Goal: Task Accomplishment & Management: Use online tool/utility

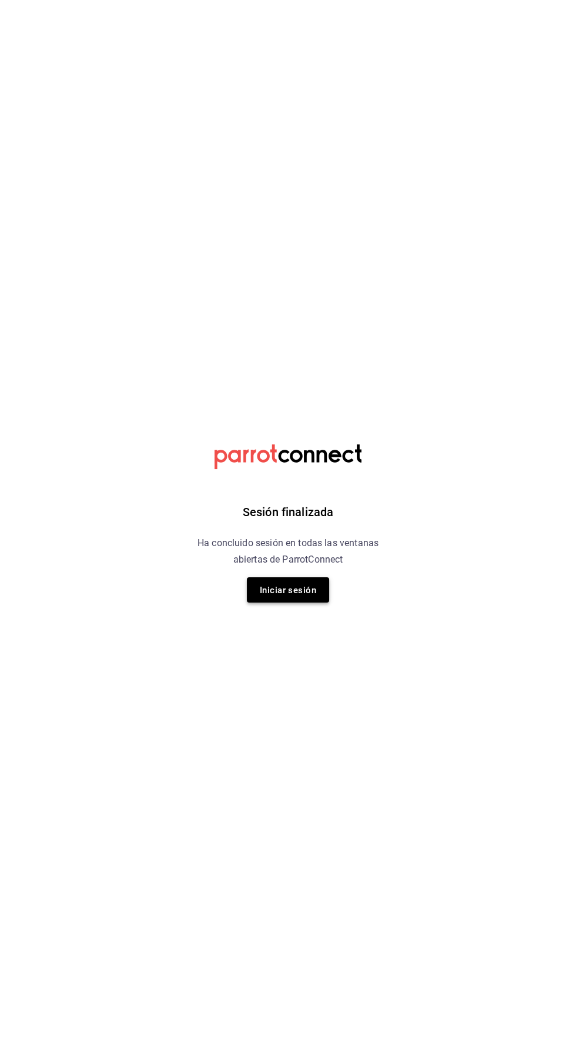
click at [311, 596] on font "Iniciar sesión" at bounding box center [288, 590] width 56 height 16
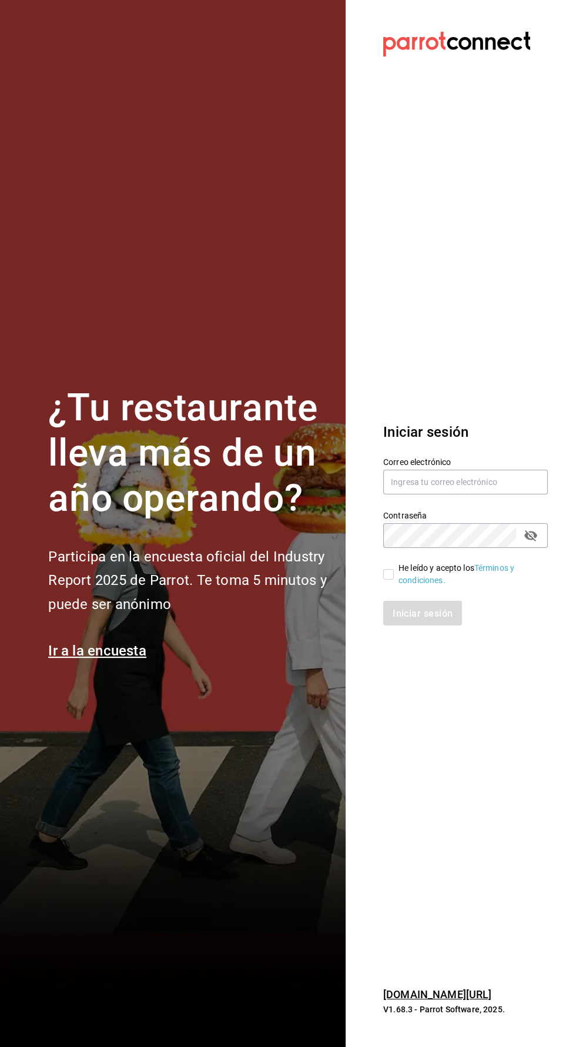
click at [458, 520] on label "Contraseña" at bounding box center [465, 516] width 165 height 8
click at [495, 495] on input "text" at bounding box center [465, 482] width 165 height 25
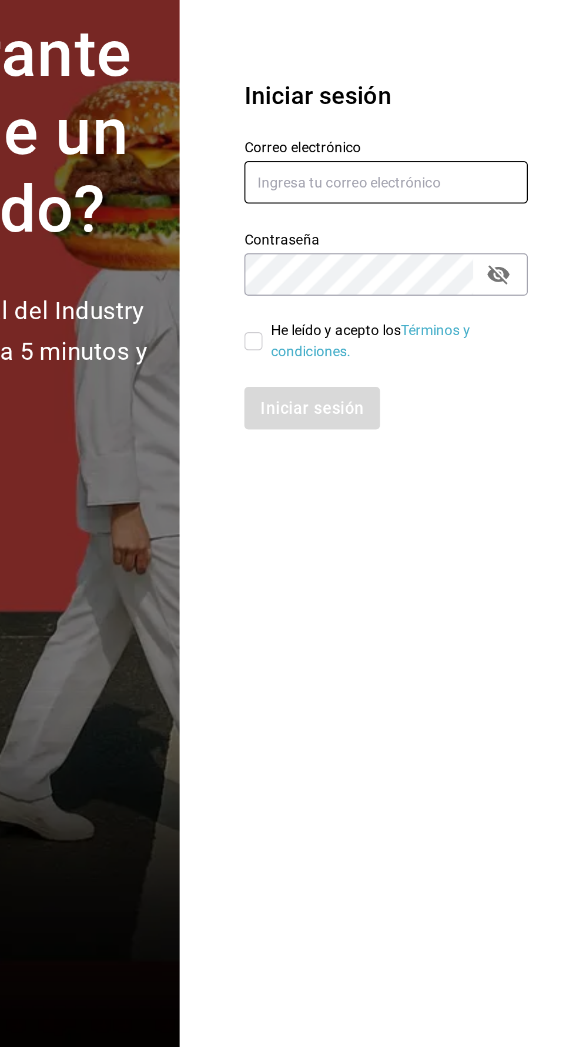
type input "Jasel@deseocafe.mx"
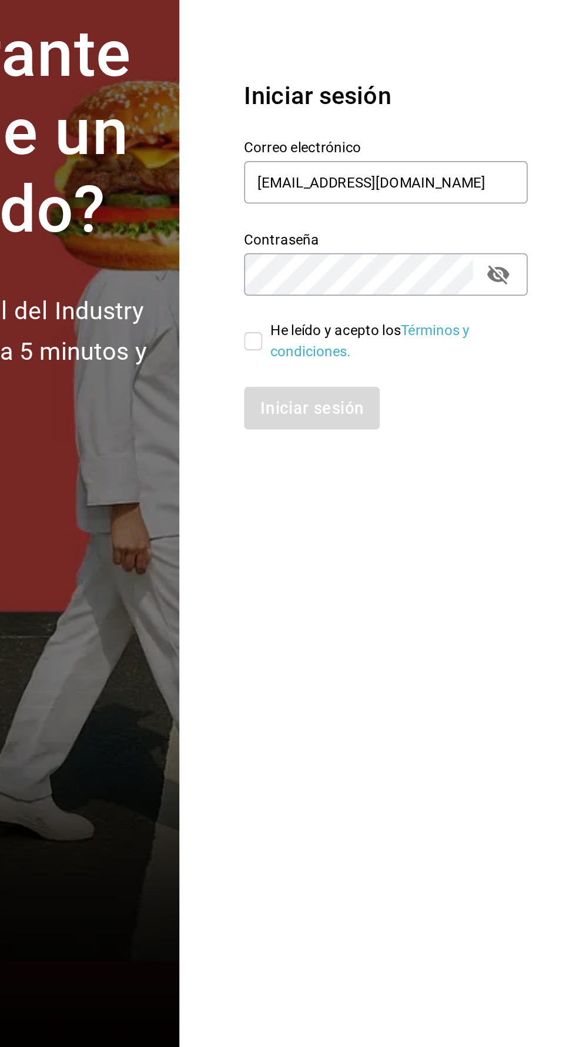
click at [388, 580] on input "He leído y acepto los Términos y condiciones." at bounding box center [388, 574] width 11 height 11
checkbox input "true"
click at [438, 619] on font "Iniciar sesión" at bounding box center [423, 612] width 60 height 11
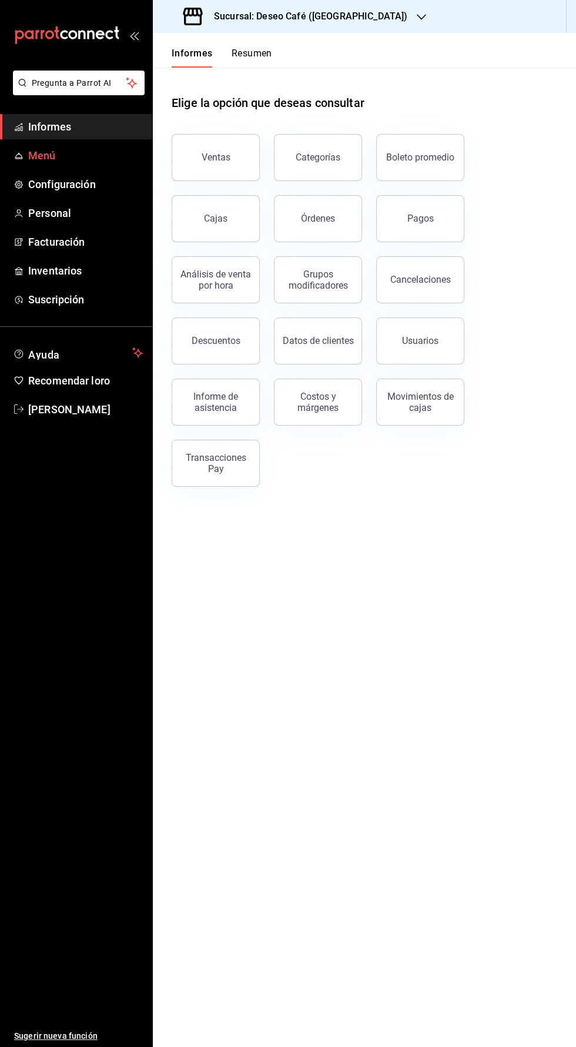
click at [51, 156] on font "Menú" at bounding box center [42, 155] width 28 height 12
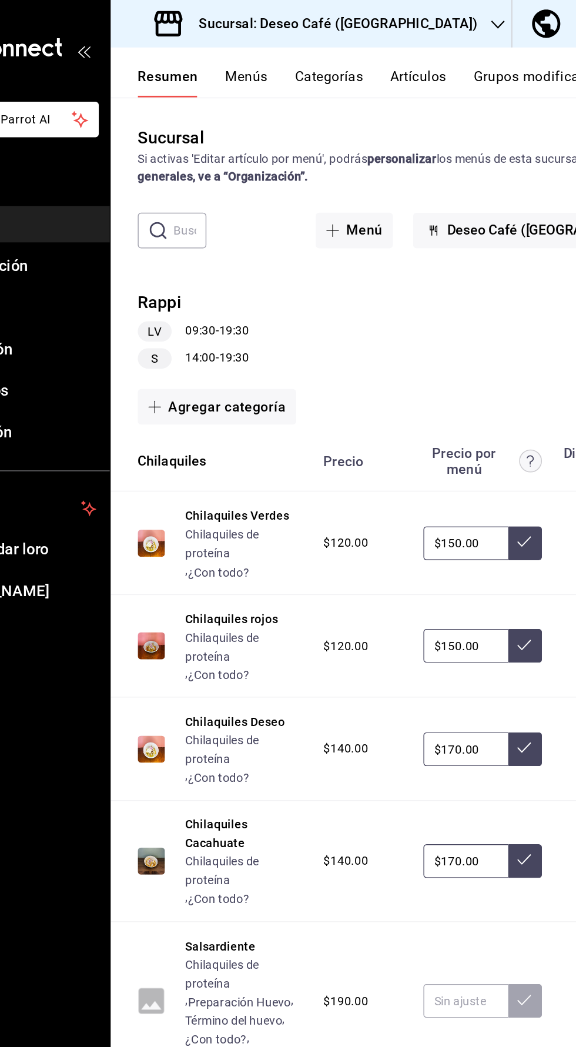
click at [378, 51] on font "Artículos" at bounding box center [366, 53] width 39 height 11
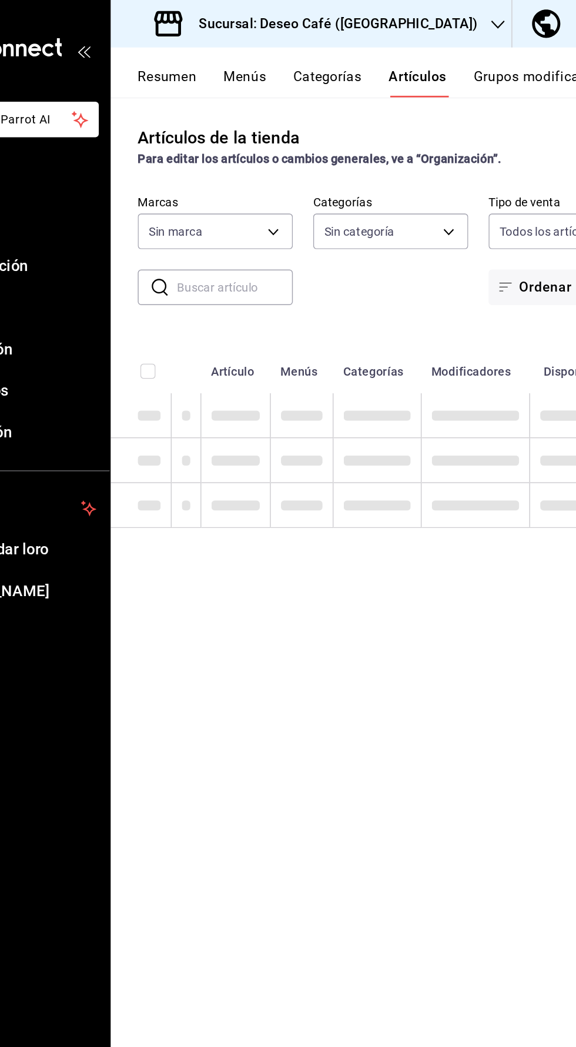
type input "043fa58f-14f6-4b2c-a0d7-5071aa1450bc"
type input "df994542-8e29-49fe-9bf3-80a11adda96d,f0e0a894-7e6e-4dc4-bffe-13de6e87ad75,36e80…"
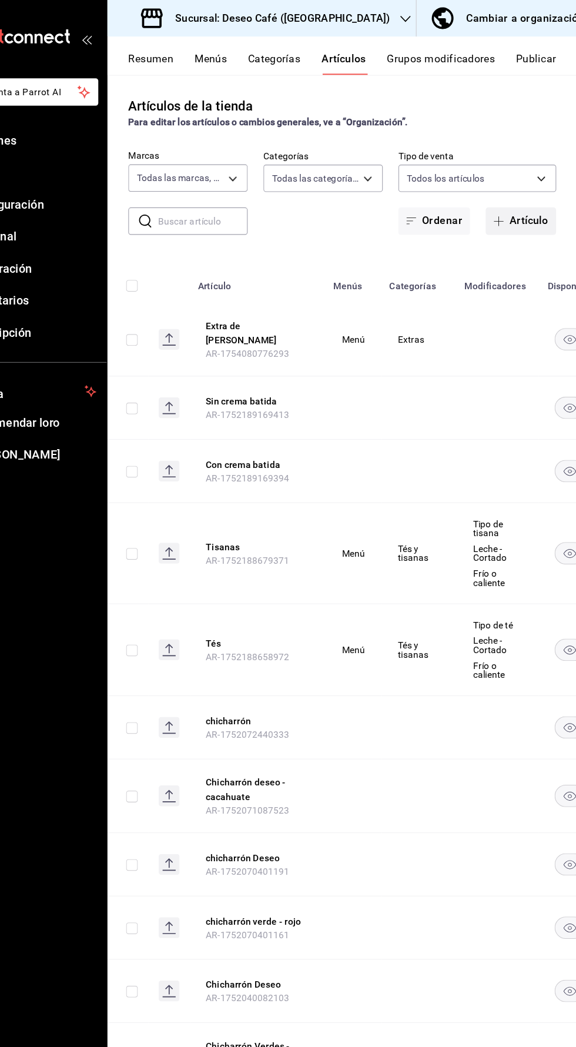
click at [547, 199] on font "Artículo" at bounding box center [532, 198] width 35 height 11
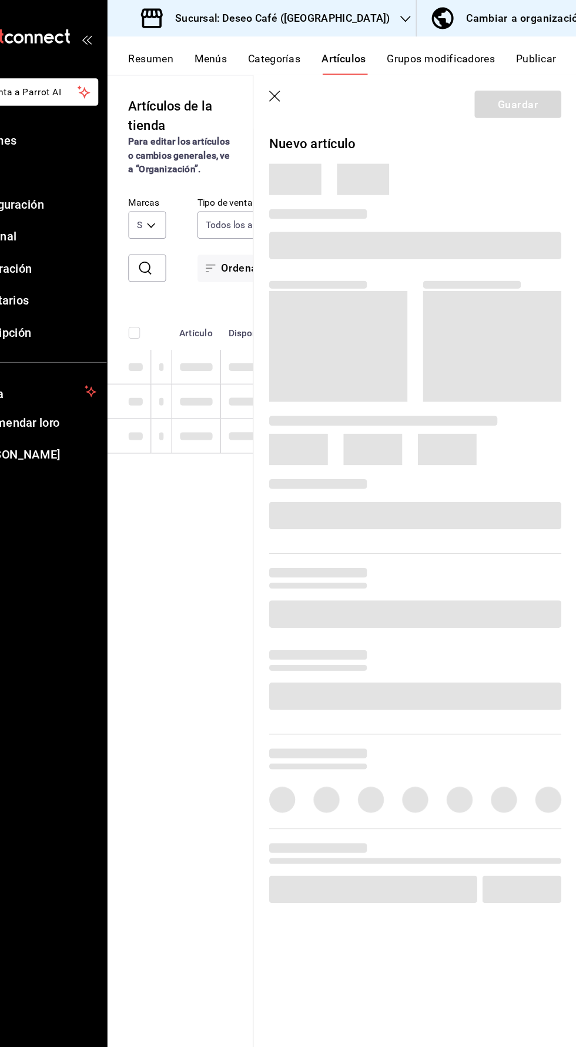
type input "df994542-8e29-49fe-9bf3-80a11adda96d,f0e0a894-7e6e-4dc4-bffe-13de6e87ad75,36e80…"
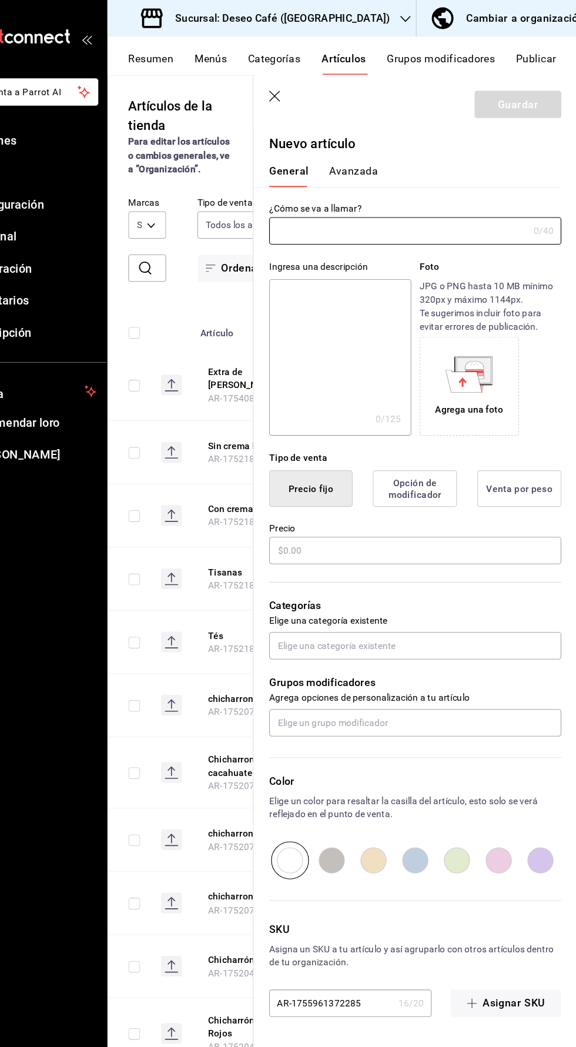
type input "043fa58f-14f6-4b2c-a0d7-5071aa1450bc"
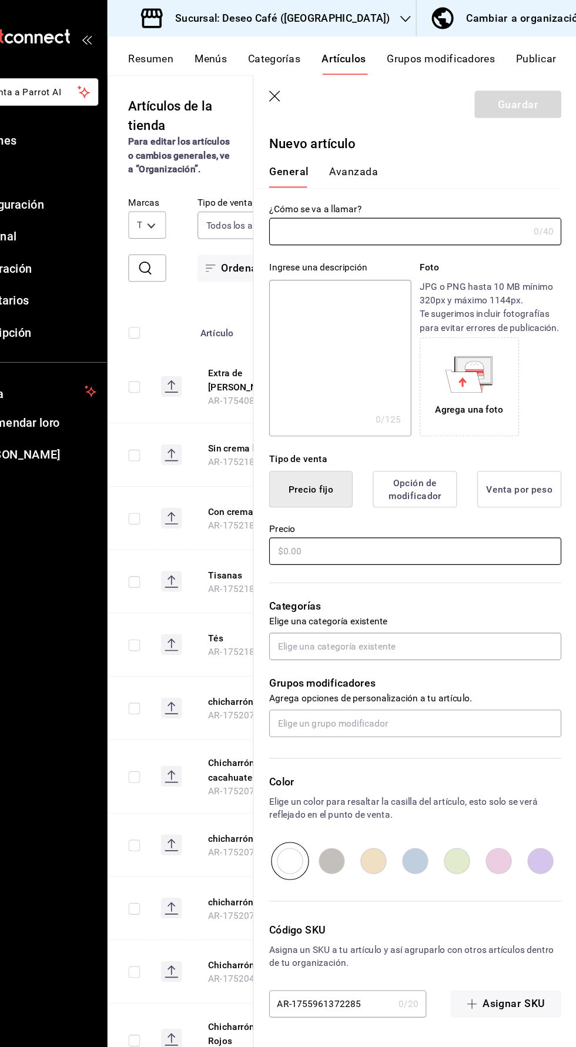
click at [449, 498] on input "text" at bounding box center [430, 497] width 263 height 25
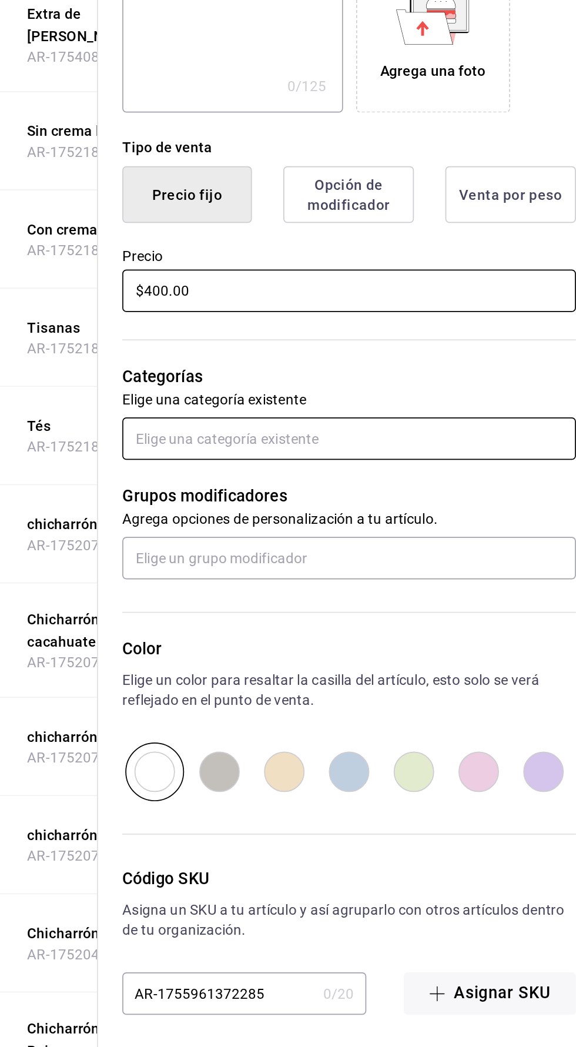
type input "$400.00"
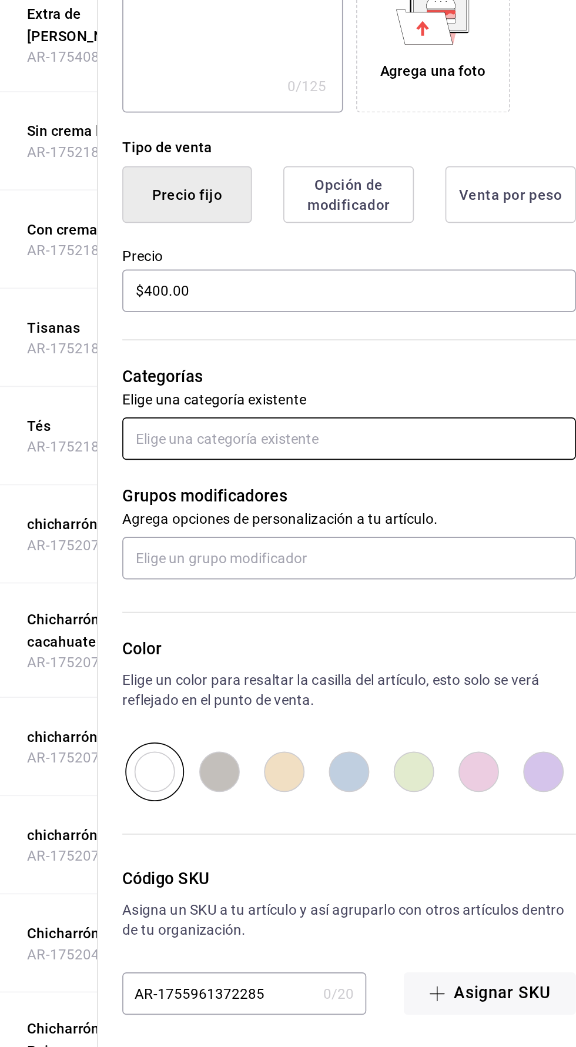
click at [444, 586] on input "text" at bounding box center [430, 582] width 263 height 25
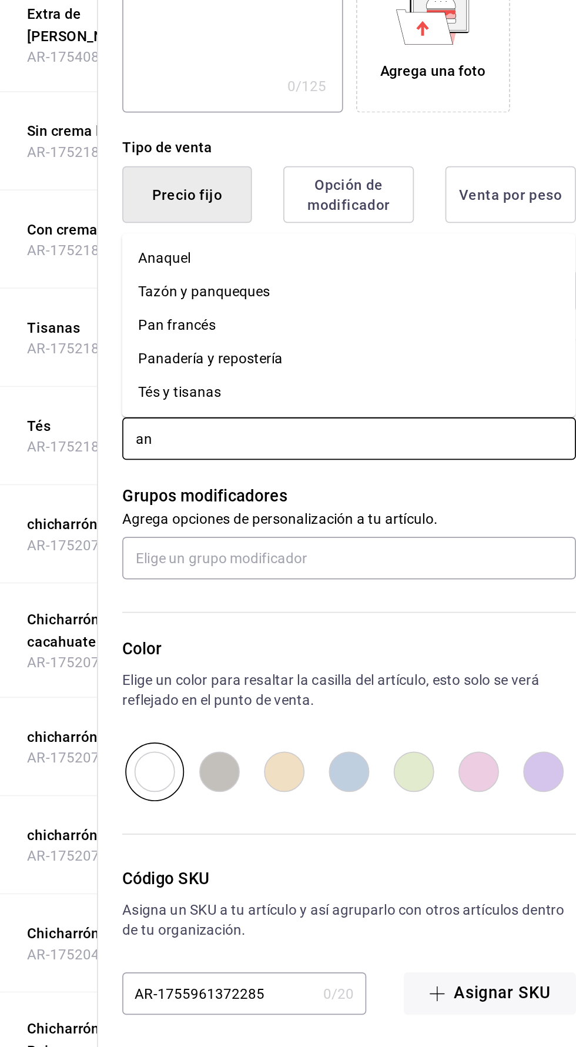
type input "ana"
click at [333, 515] on font "Anaquel" at bounding box center [323, 516] width 31 height 9
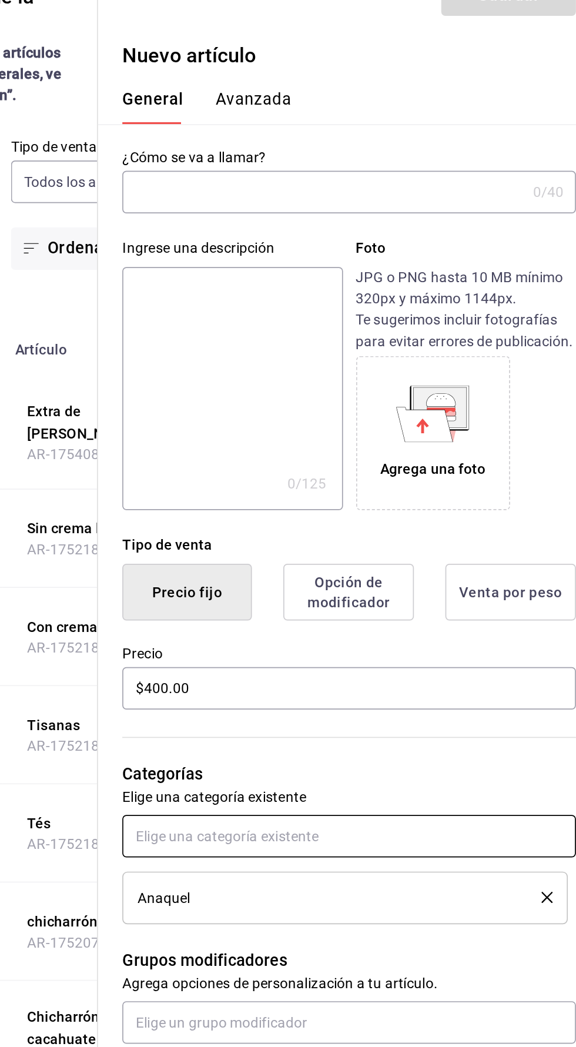
scroll to position [44, 0]
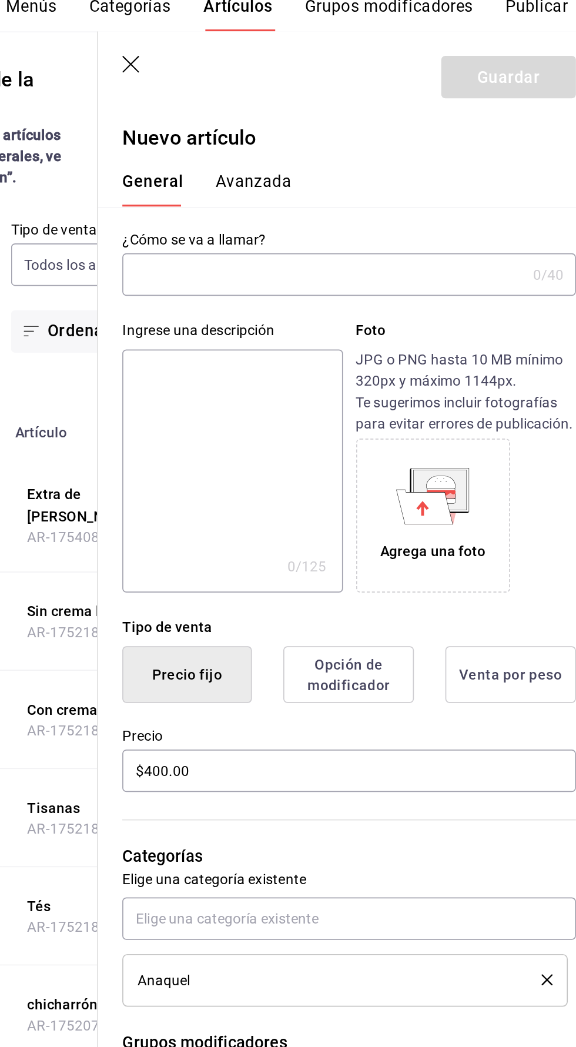
click at [430, 206] on input "text" at bounding box center [415, 209] width 233 height 24
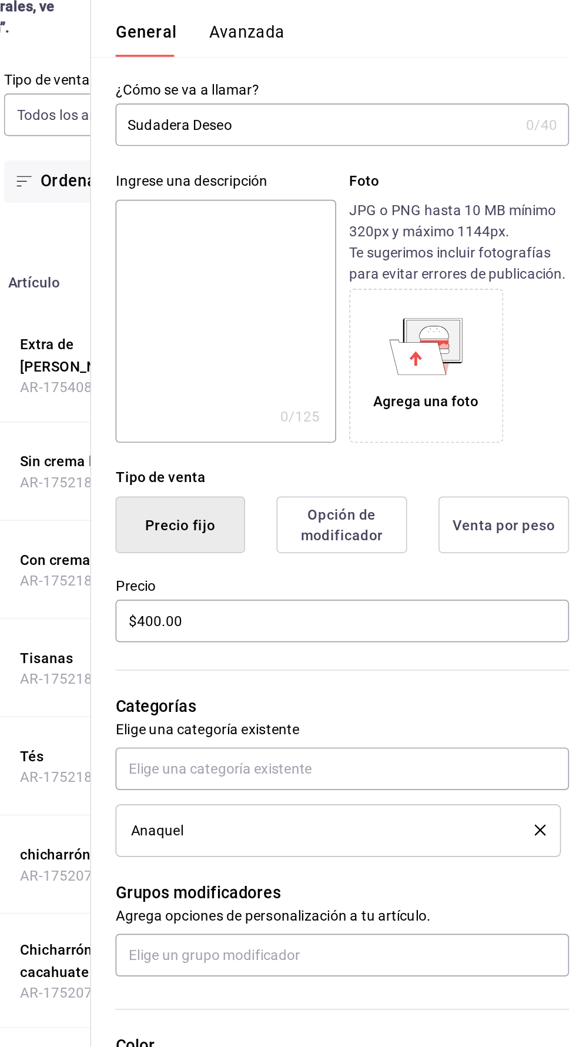
scroll to position [0, 0]
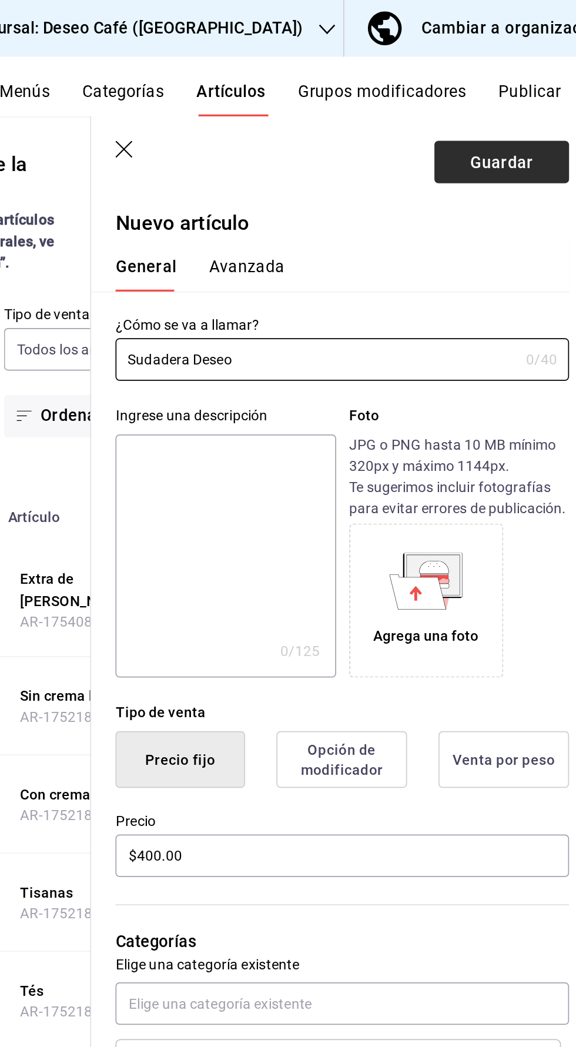
type input "Sudadera Deseo"
click at [532, 92] on font "Guardar" at bounding box center [523, 93] width 36 height 11
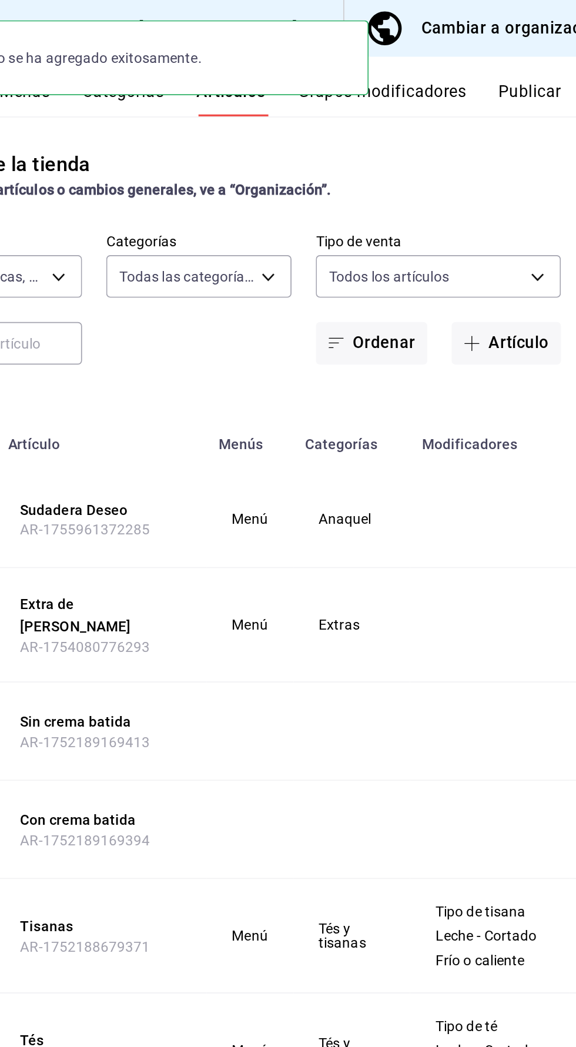
click at [546, 63] on button "Publicar" at bounding box center [539, 57] width 36 height 21
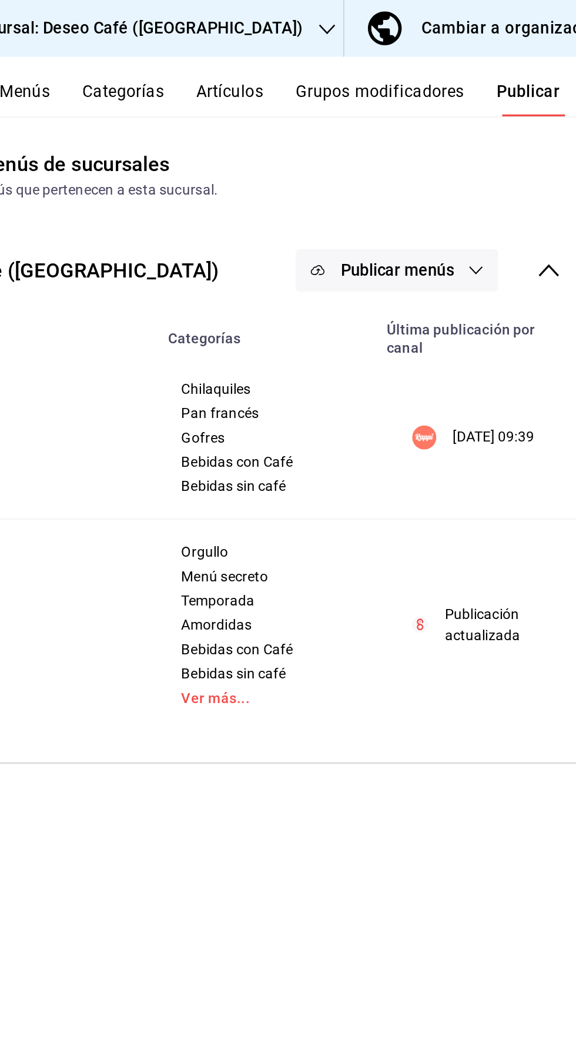
click at [494, 157] on font "Publicar menús" at bounding box center [462, 156] width 66 height 11
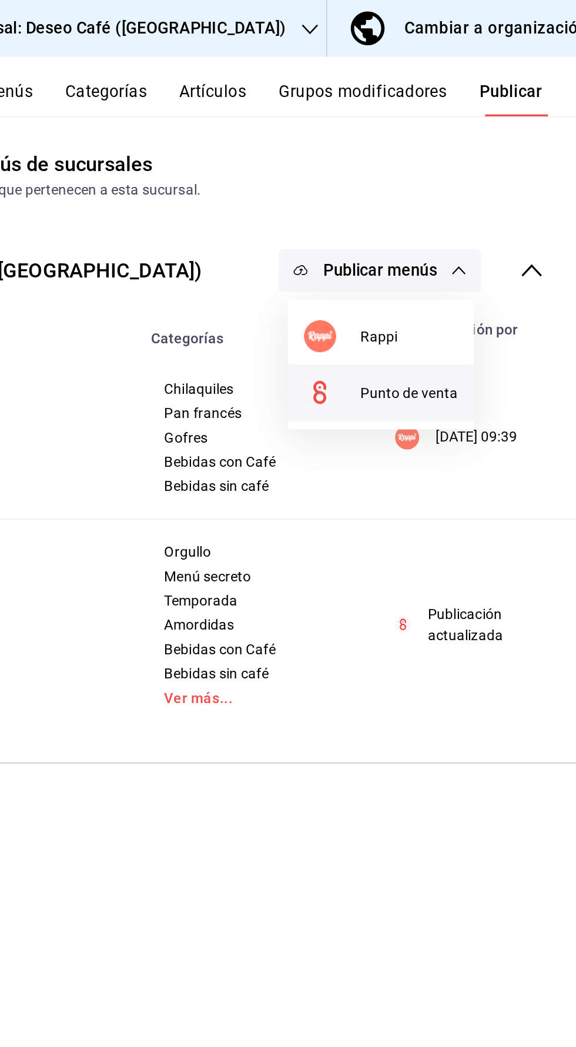
click at [493, 235] on li "Punto de venta" at bounding box center [463, 228] width 108 height 33
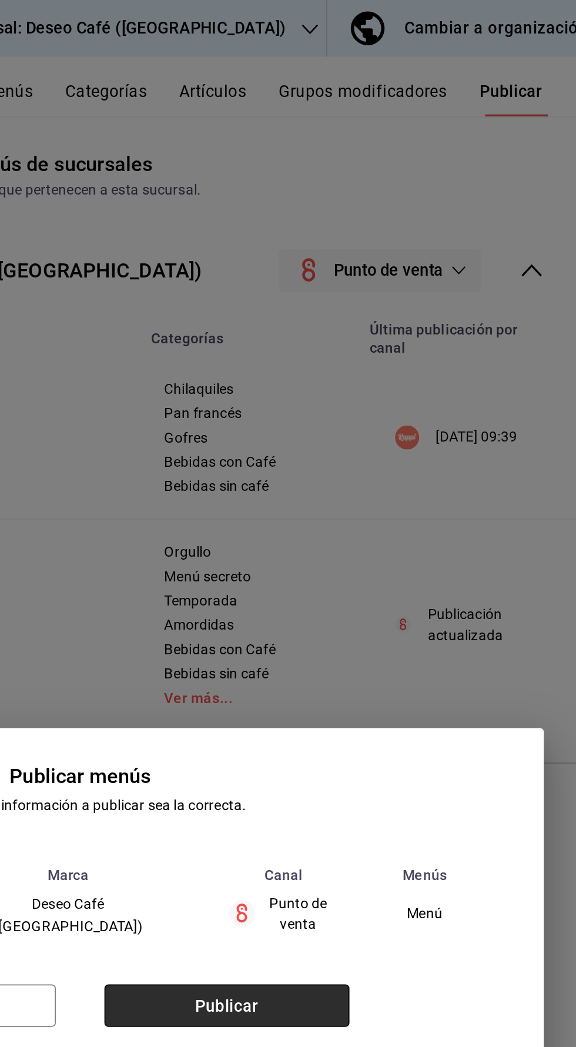
click at [408, 589] on button "Publicar" at bounding box center [373, 584] width 142 height 25
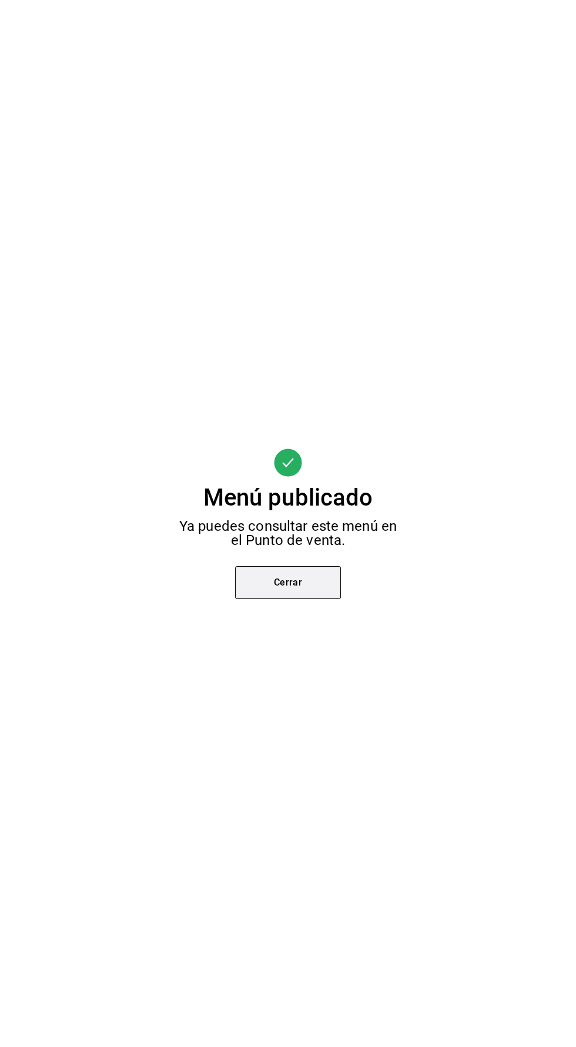
click at [318, 583] on button "Cerrar" at bounding box center [288, 582] width 106 height 33
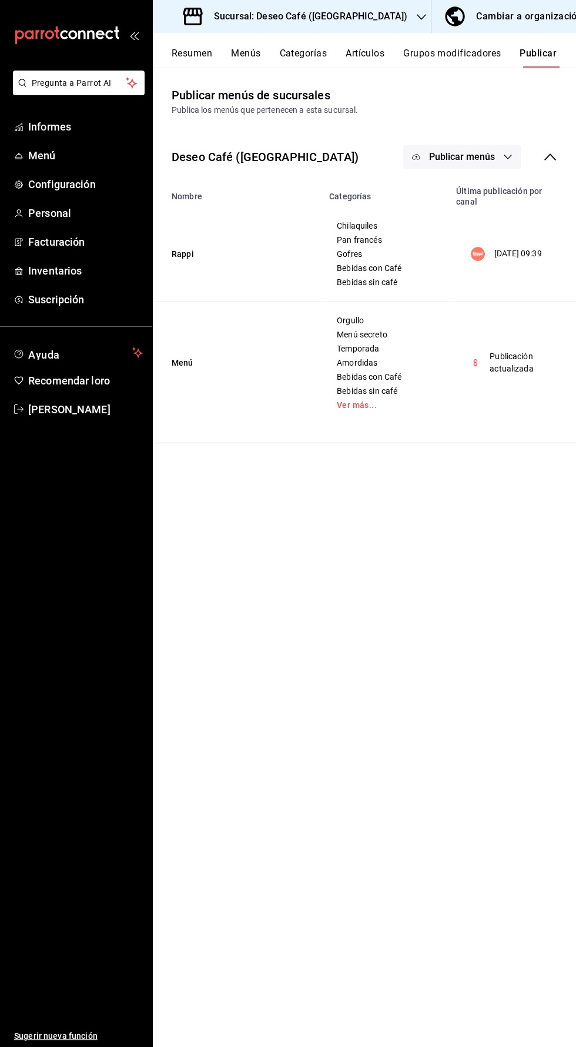
click at [417, 17] on icon "button" at bounding box center [421, 16] width 9 height 9
click at [265, 85] on div "Deseo Café (Bajío)" at bounding box center [241, 77] width 176 height 26
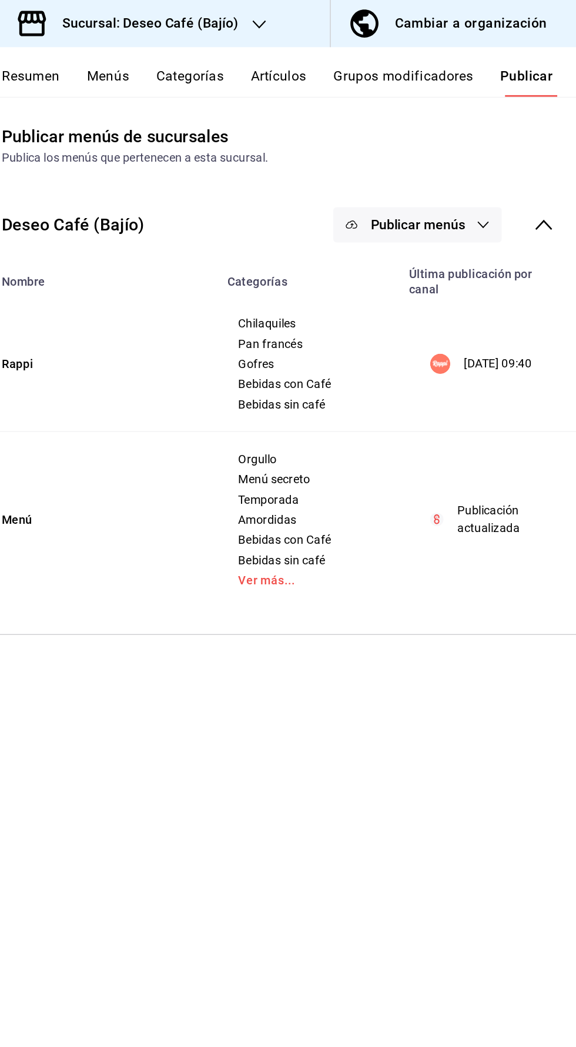
click at [256, 54] on font "Menús" at bounding box center [245, 53] width 29 height 11
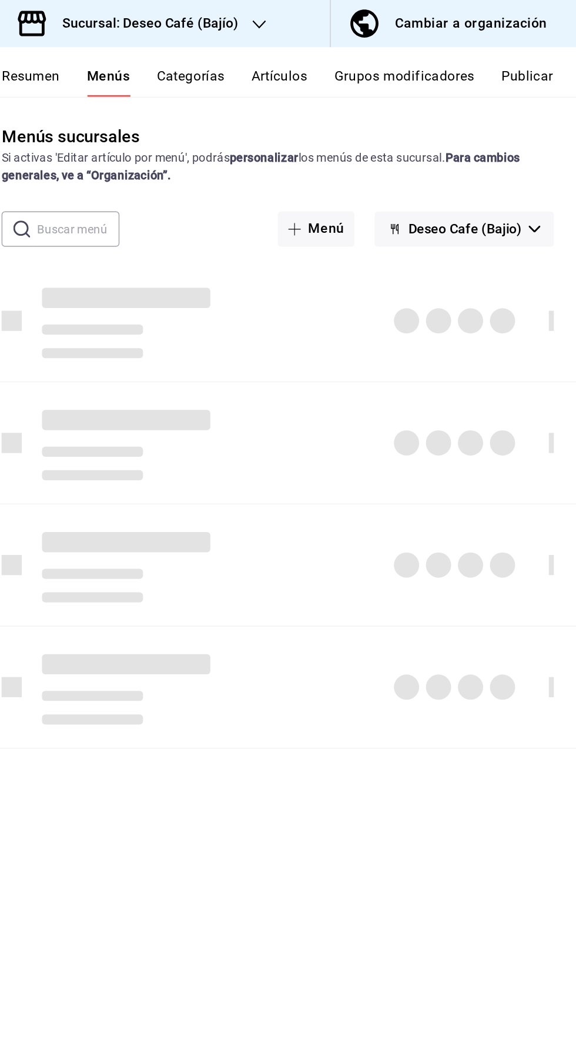
click at [385, 61] on button "Artículos" at bounding box center [365, 57] width 39 height 21
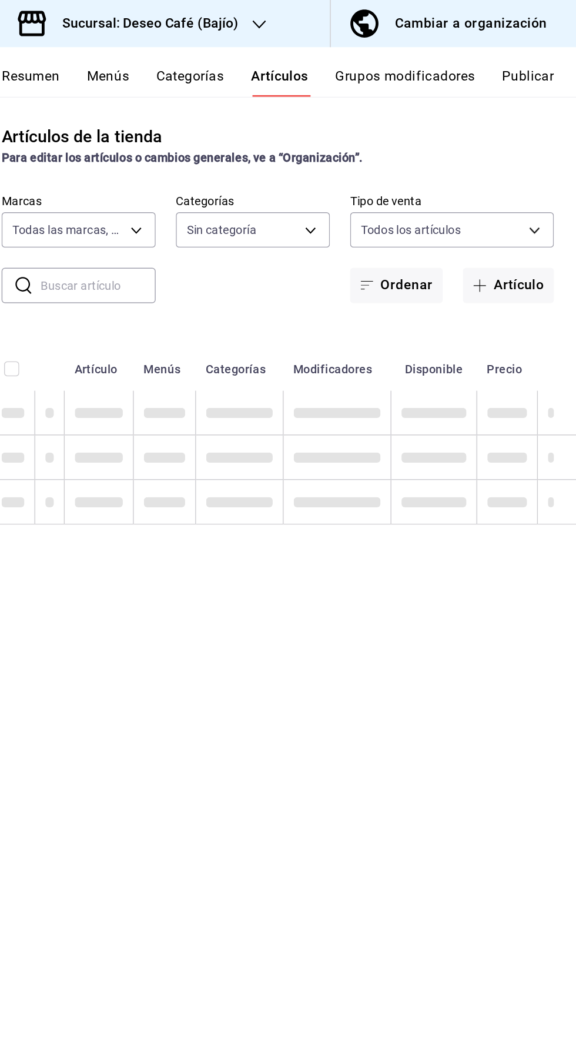
type input "747cfabc-e904-4e79-80e3-1b344b6a83d7"
type input "933f9825-abd1-4dcf-848c-f326c228a10b,0adce80f-4268-42b9-9aa5-6f3e2f130082,f2cc3…"
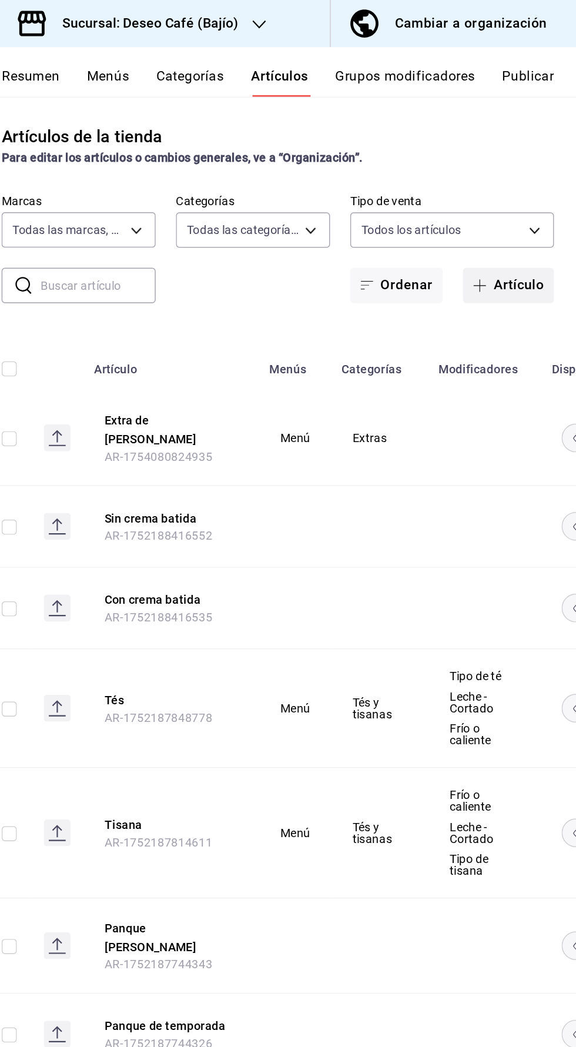
click at [526, 197] on font "Artículo" at bounding box center [532, 198] width 35 height 11
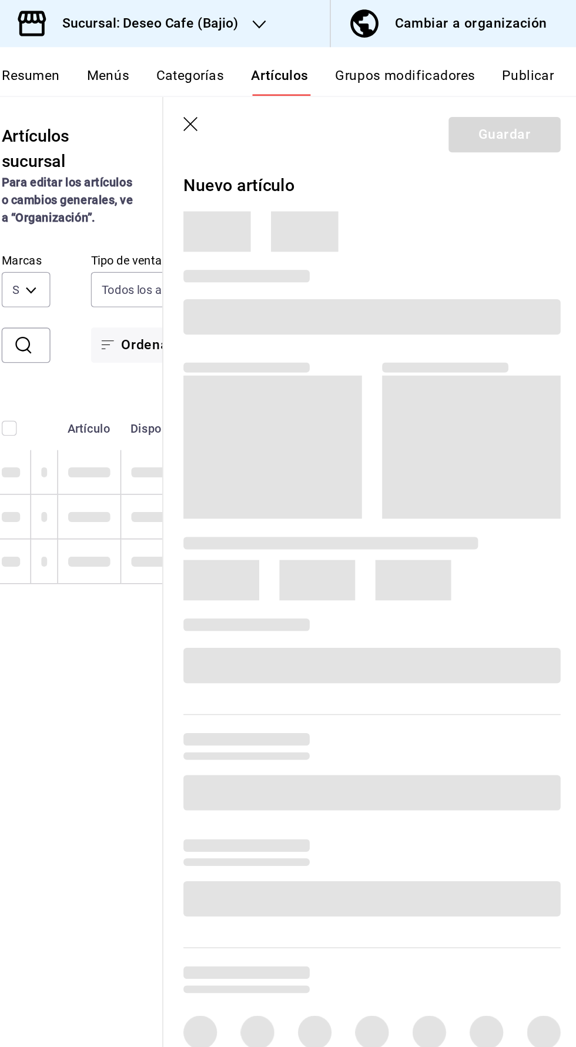
type input "933f9825-abd1-4dcf-848c-f326c228a10b,0adce80f-4268-42b9-9aa5-6f3e2f130082,f2cc3…"
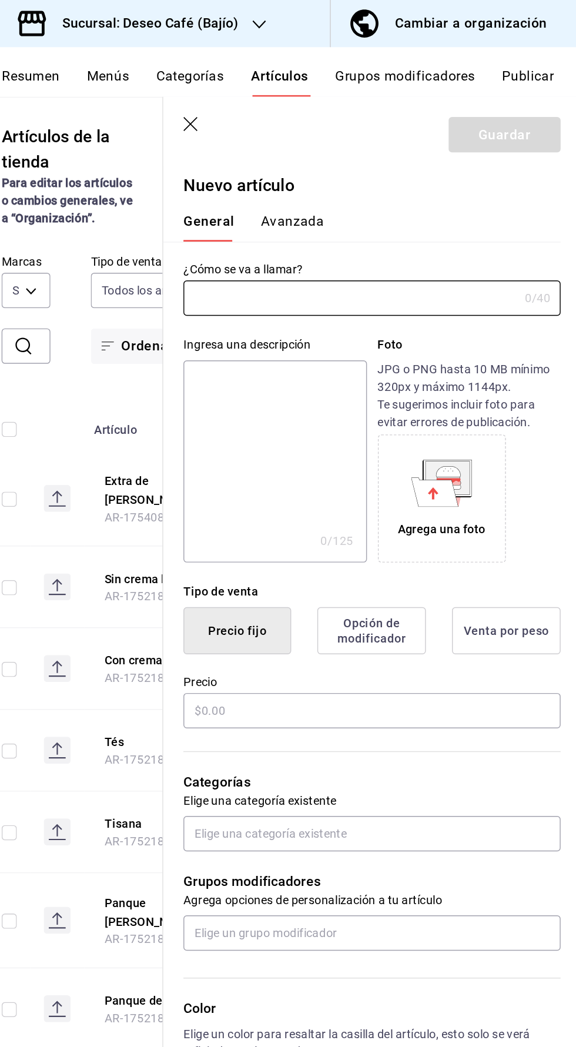
type input "747cfabc-e904-4e79-80e3-1b344b6a83d7"
click at [436, 204] on input "text" at bounding box center [415, 209] width 233 height 24
click at [353, 206] on input "text" at bounding box center [415, 209] width 233 height 24
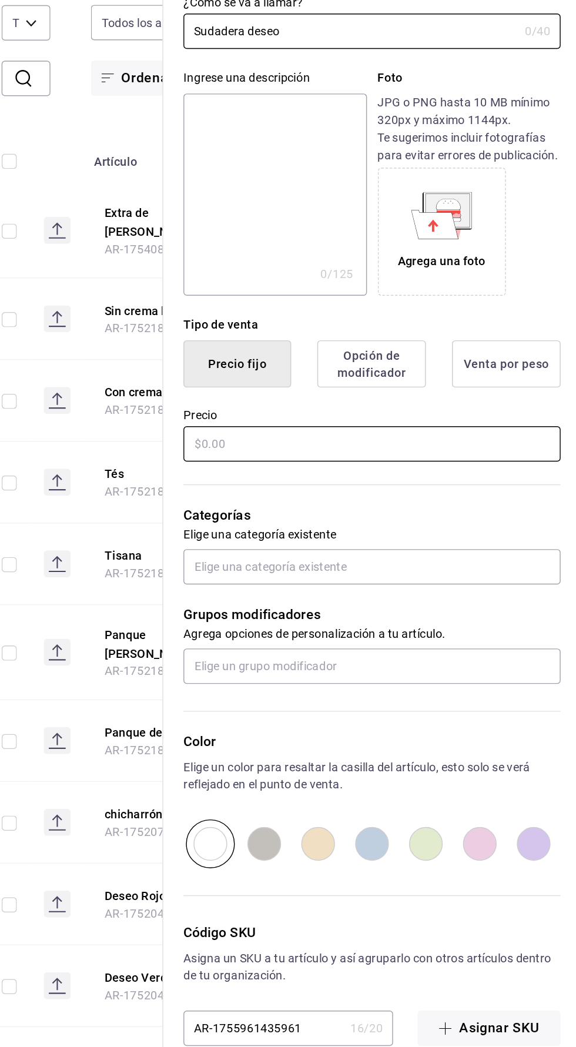
type input "Sudadera deseo"
click at [459, 498] on input "text" at bounding box center [430, 497] width 263 height 25
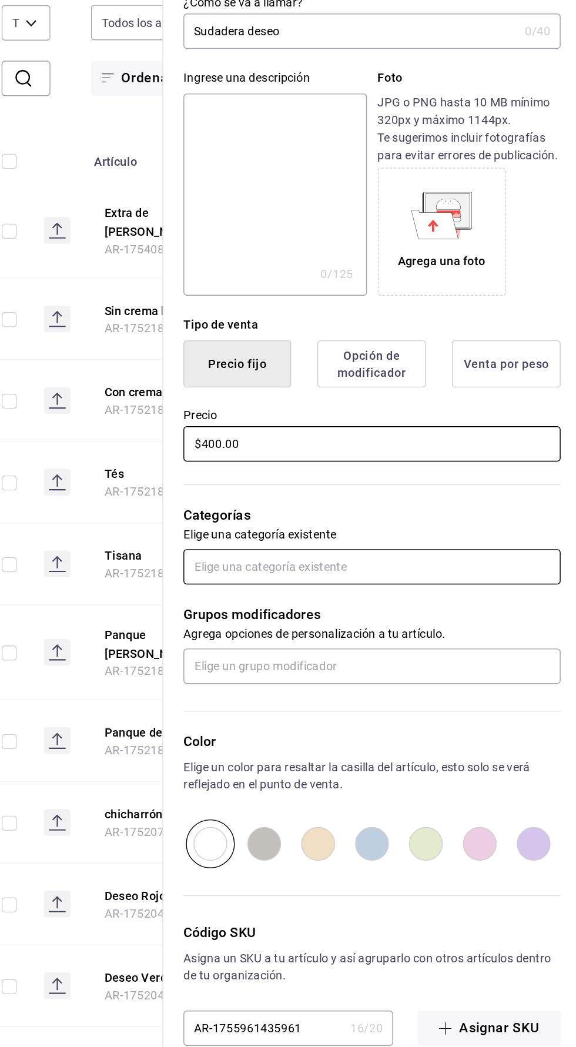
type input "$400.00"
click at [439, 573] on input "text" at bounding box center [430, 582] width 263 height 25
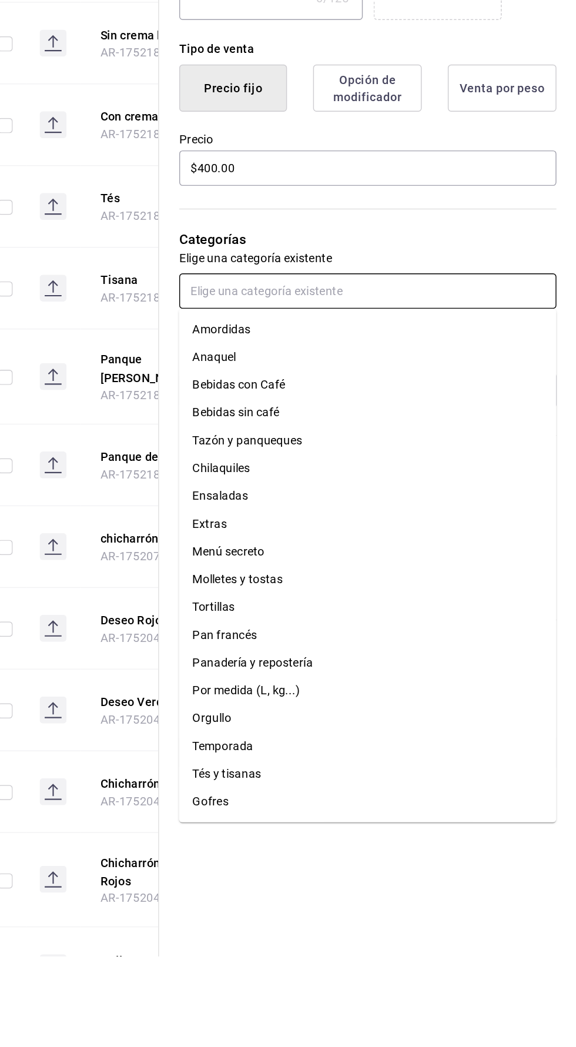
click at [455, 780] on li "Molletes y tostas" at bounding box center [430, 783] width 263 height 19
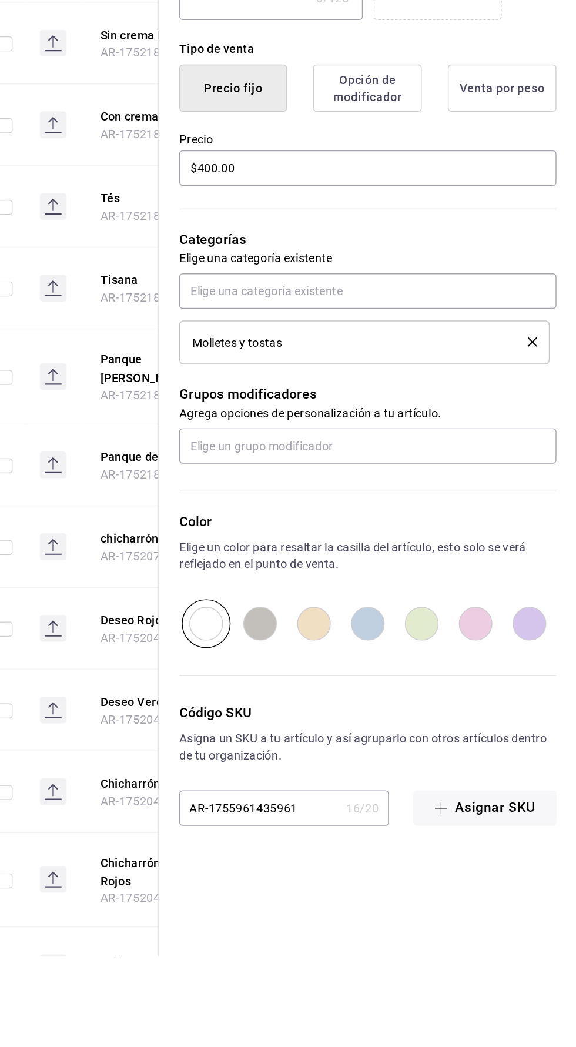
click at [545, 616] on icon "borrar" at bounding box center [545, 618] width 6 height 6
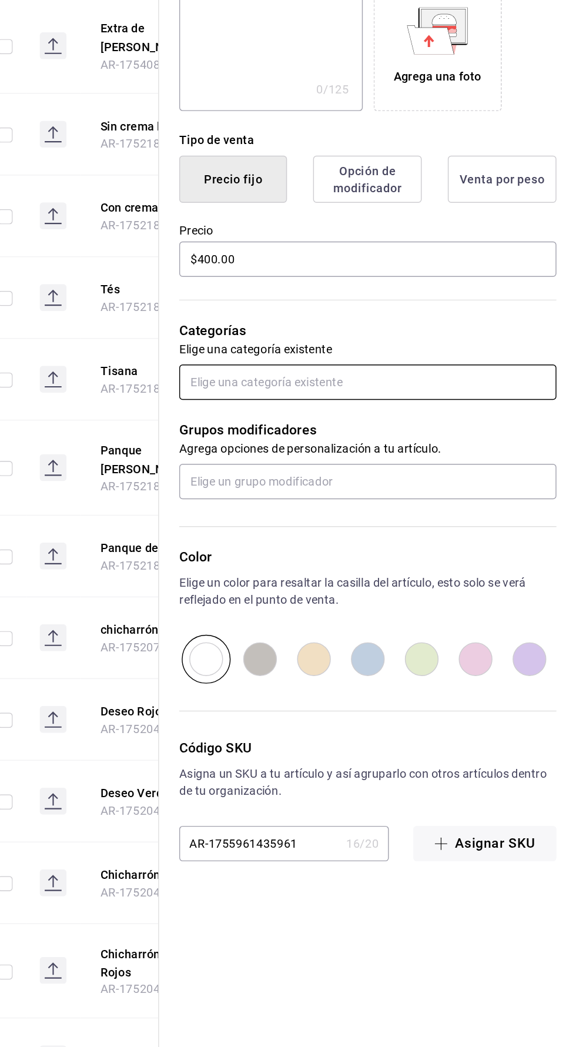
click at [499, 582] on input "text" at bounding box center [430, 582] width 263 height 25
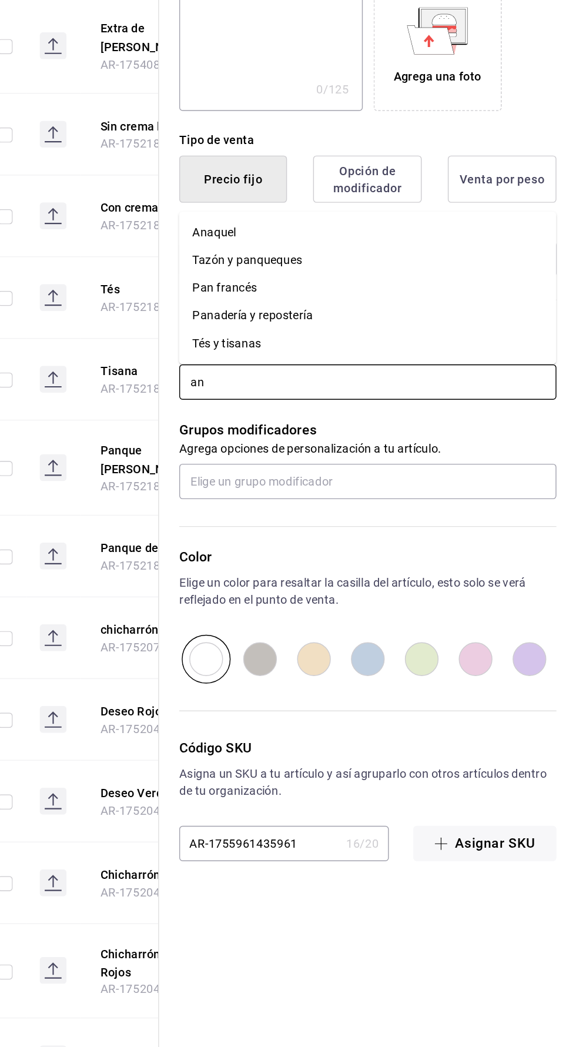
type input "[PERSON_NAME]"
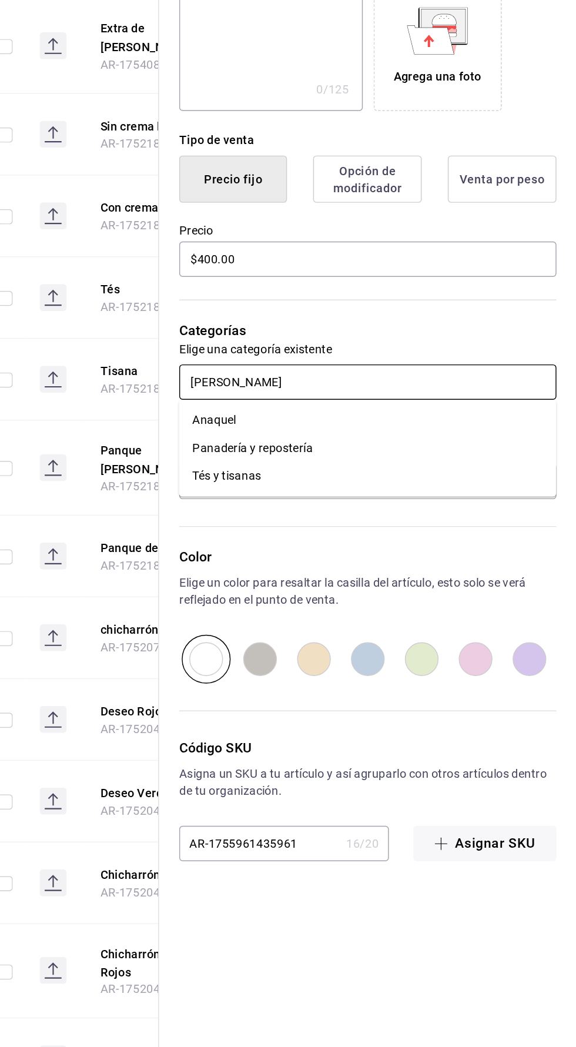
click at [399, 604] on li "Anaquel" at bounding box center [430, 609] width 263 height 19
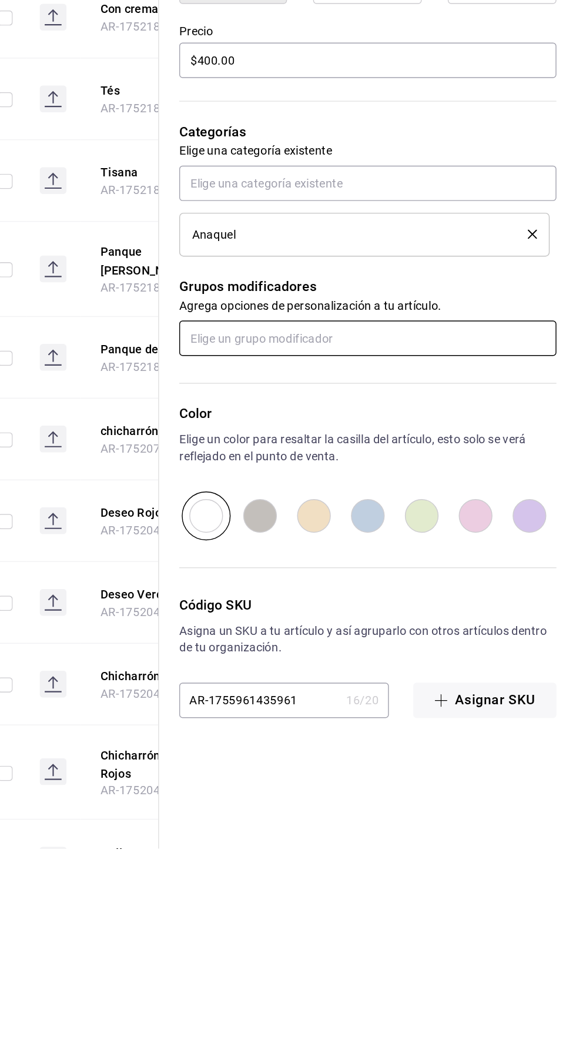
click at [465, 689] on input "text" at bounding box center [430, 691] width 263 height 25
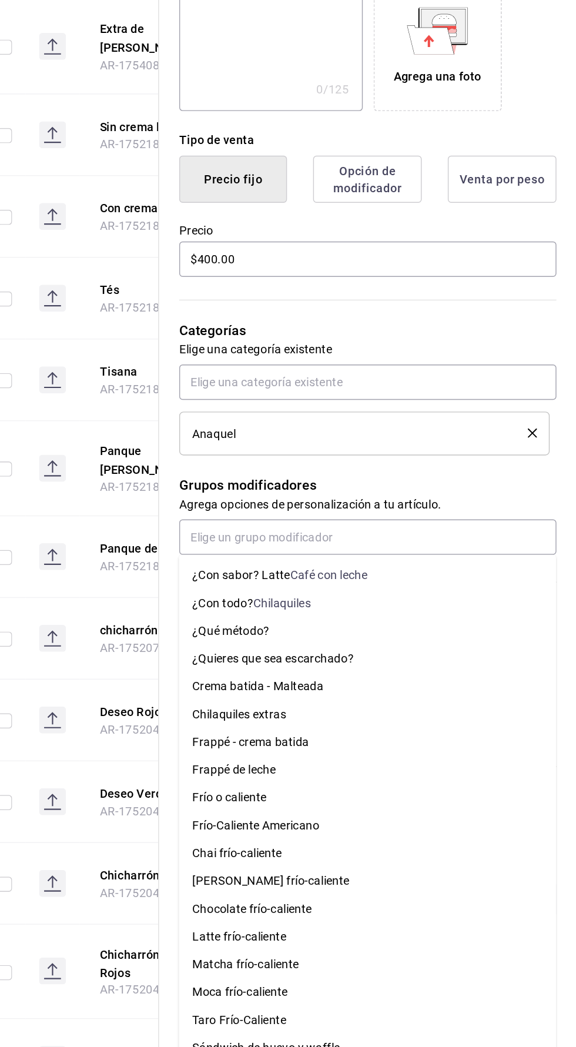
click at [504, 541] on p "Categorías" at bounding box center [430, 547] width 263 height 14
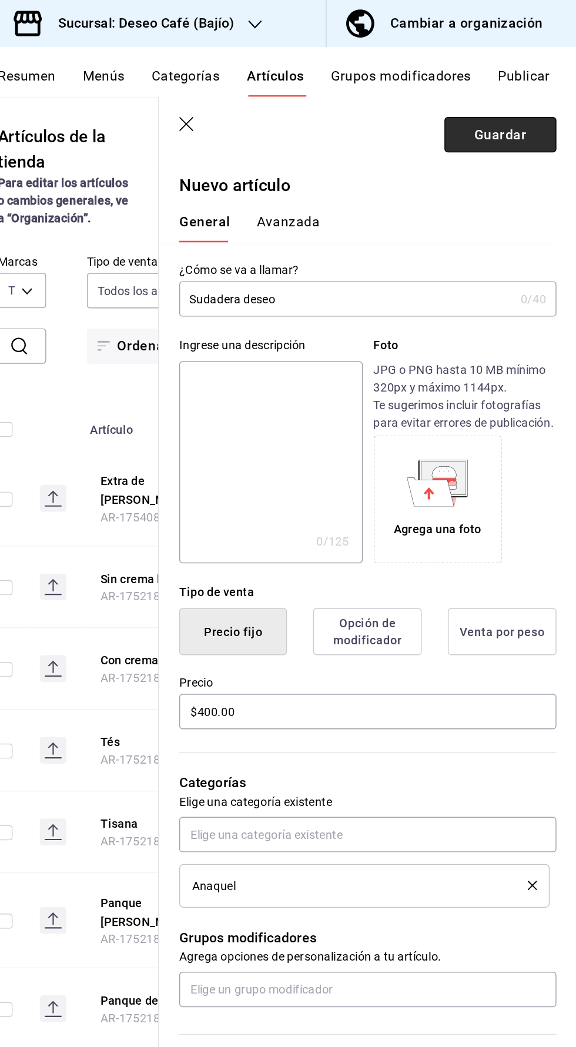
click at [533, 89] on font "Guardar" at bounding box center [523, 93] width 36 height 11
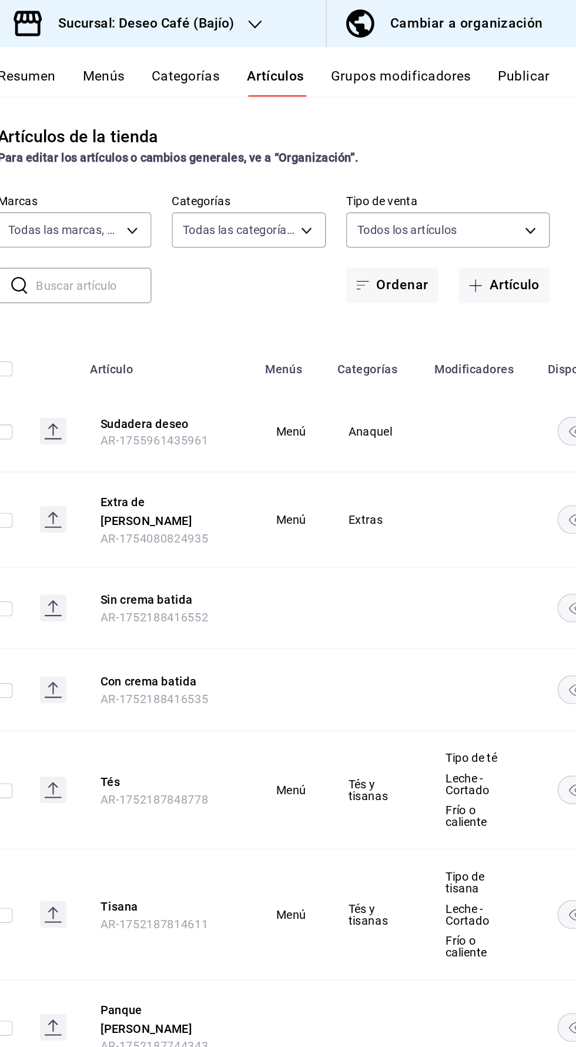
click at [551, 49] on font "Publicar" at bounding box center [539, 53] width 36 height 11
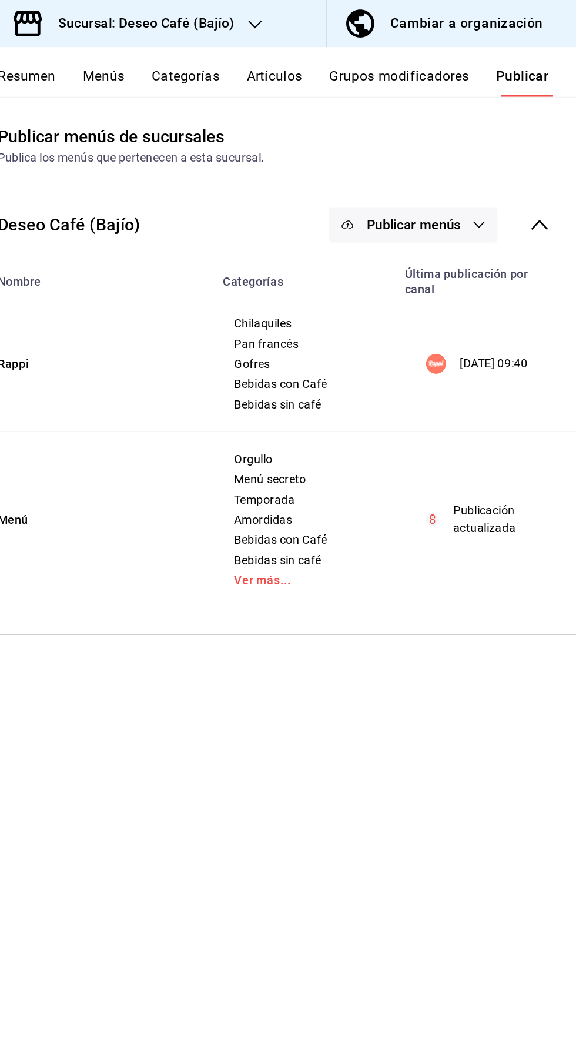
click at [471, 161] on font "Publicar menús" at bounding box center [462, 156] width 66 height 11
click at [487, 223] on span "Punto de venta" at bounding box center [479, 228] width 56 height 12
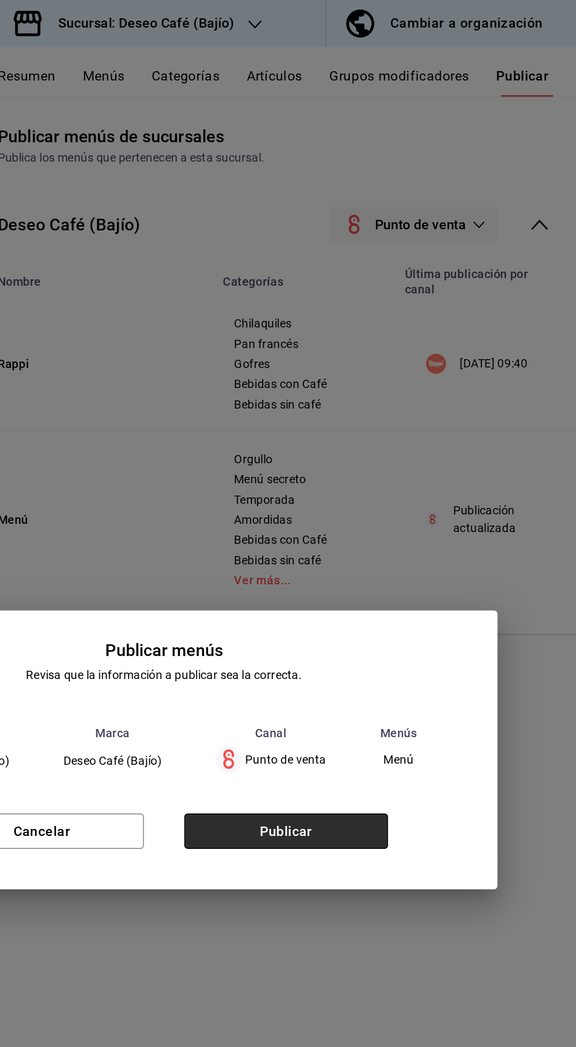
click at [395, 586] on button "Publicar" at bounding box center [373, 580] width 142 height 25
